Goal: Transaction & Acquisition: Download file/media

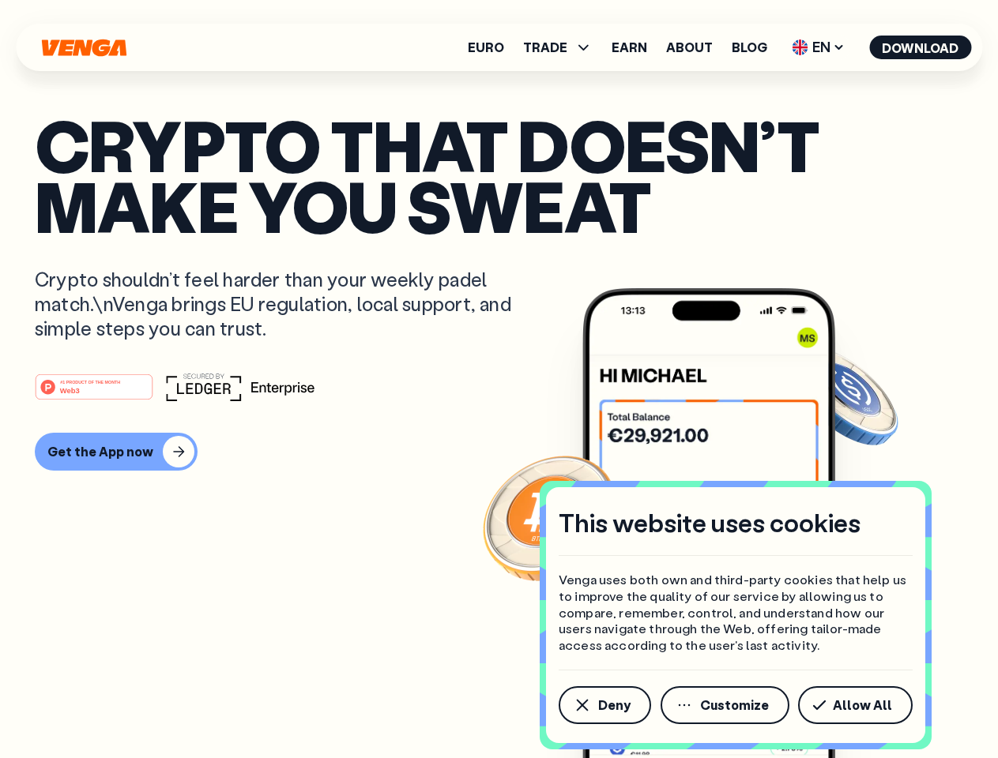
click at [499, 379] on div "#1 PRODUCT OF THE MONTH Web3" at bounding box center [499, 387] width 928 height 28
click at [604, 706] on span "Deny" at bounding box center [614, 705] width 32 height 13
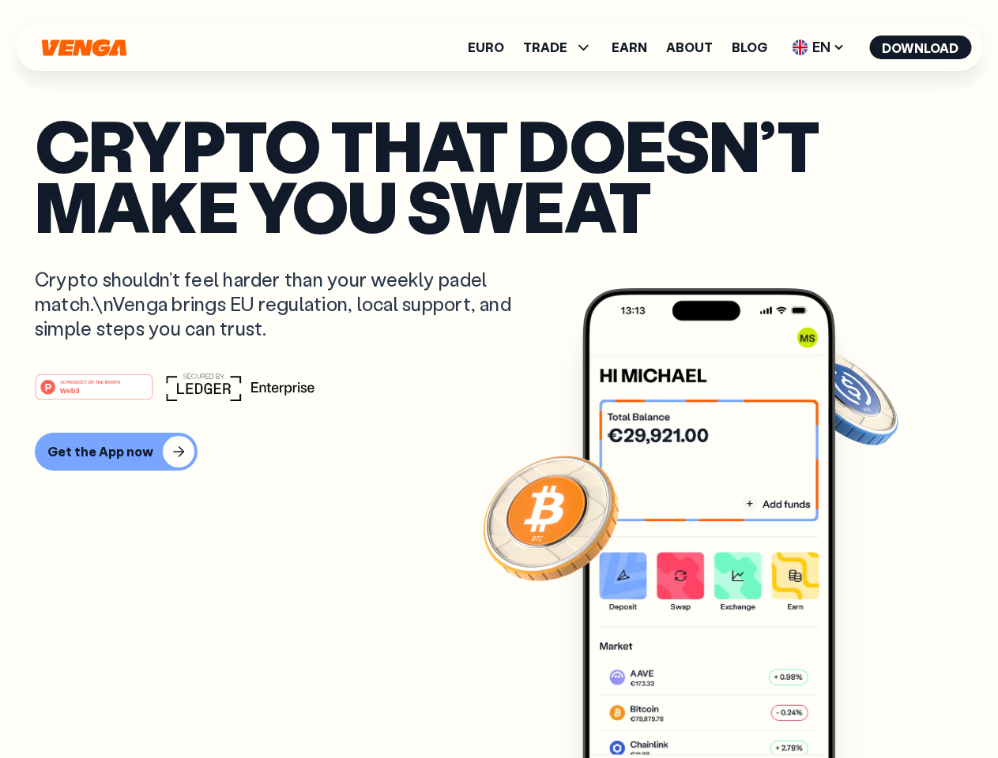
click at [726, 706] on img at bounding box center [708, 552] width 253 height 529
click at [858, 706] on article "Crypto that doesn’t make you sweat Crypto shouldn’t feel harder than your weekl…" at bounding box center [499, 411] width 928 height 593
click at [563, 47] on span "TRADE" at bounding box center [545, 47] width 44 height 13
click at [818, 47] on span "EN" at bounding box center [818, 47] width 64 height 25
click at [920, 47] on button "Download" at bounding box center [920, 48] width 102 height 24
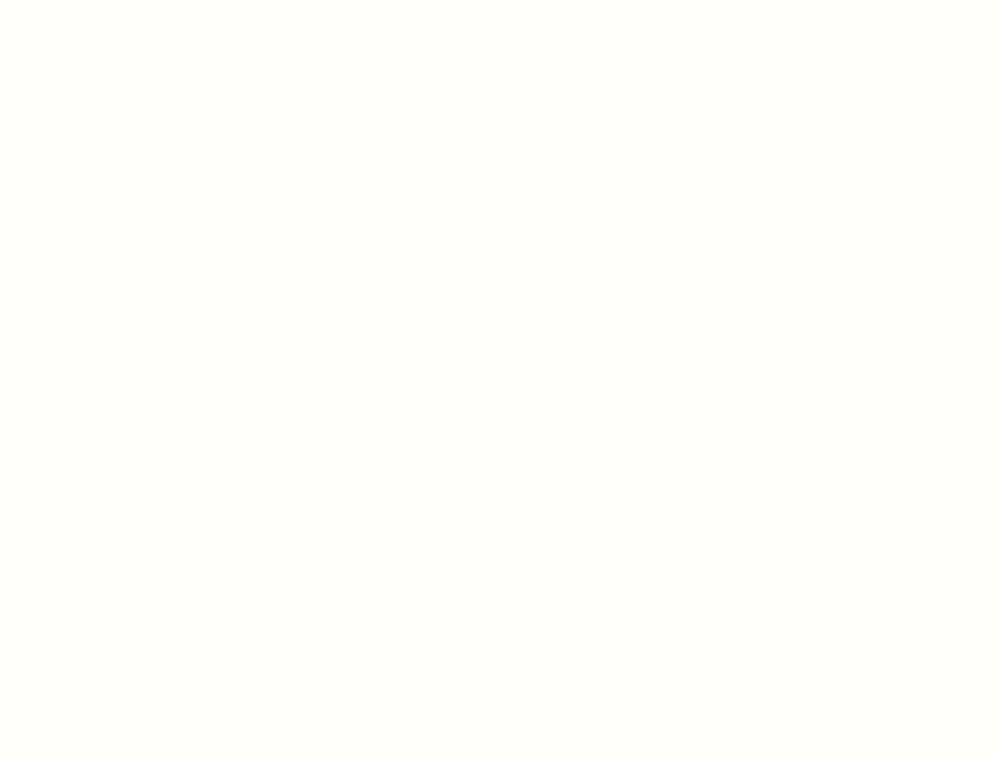
click at [499, 0] on html "This website uses cookies Venga uses both own and third-party cookies that help…" at bounding box center [499, 0] width 998 height 0
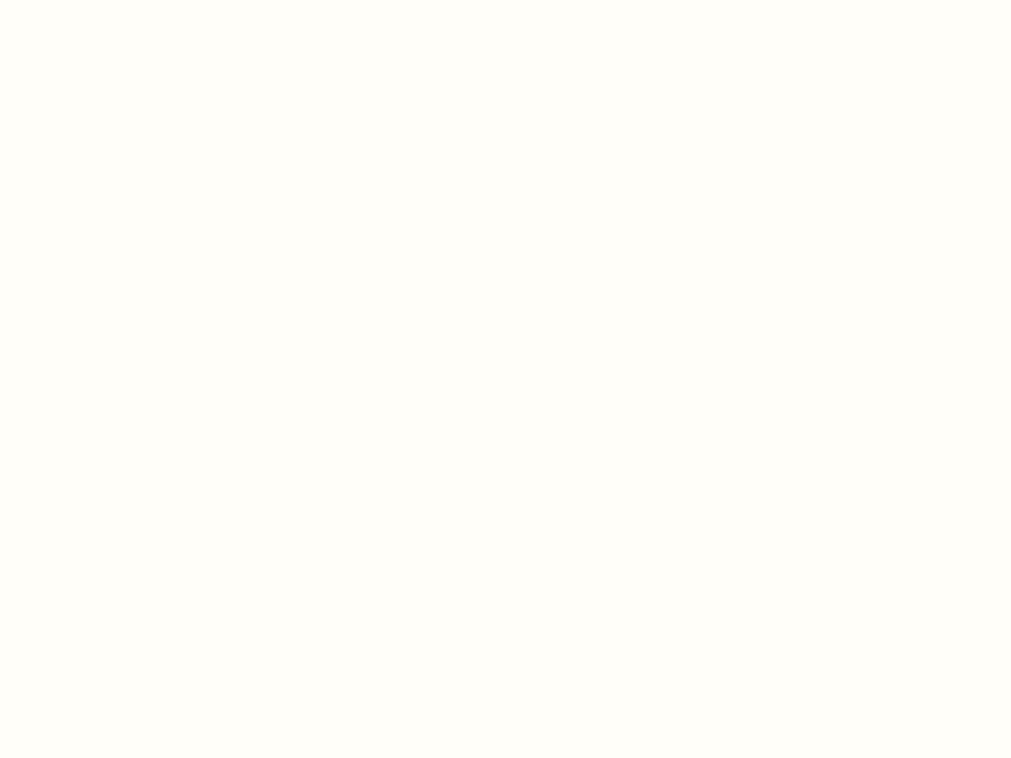
click at [114, 0] on html "This website uses cookies Venga uses both own and third-party cookies that help…" at bounding box center [505, 0] width 1011 height 0
click at [96, 0] on html "This website uses cookies Venga uses both own and third-party cookies that help…" at bounding box center [505, 0] width 1011 height 0
